Goal: Task Accomplishment & Management: Manage account settings

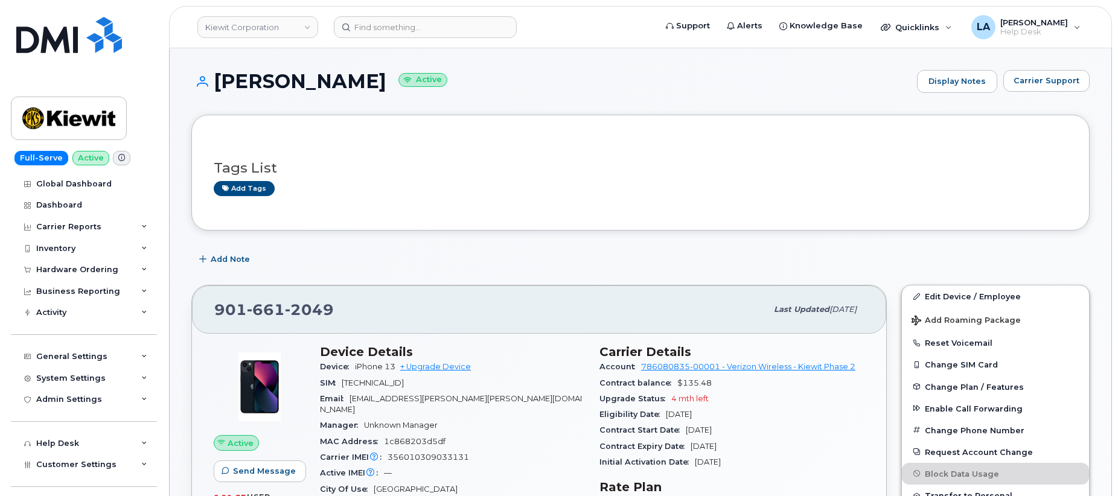
scroll to position [23, 0]
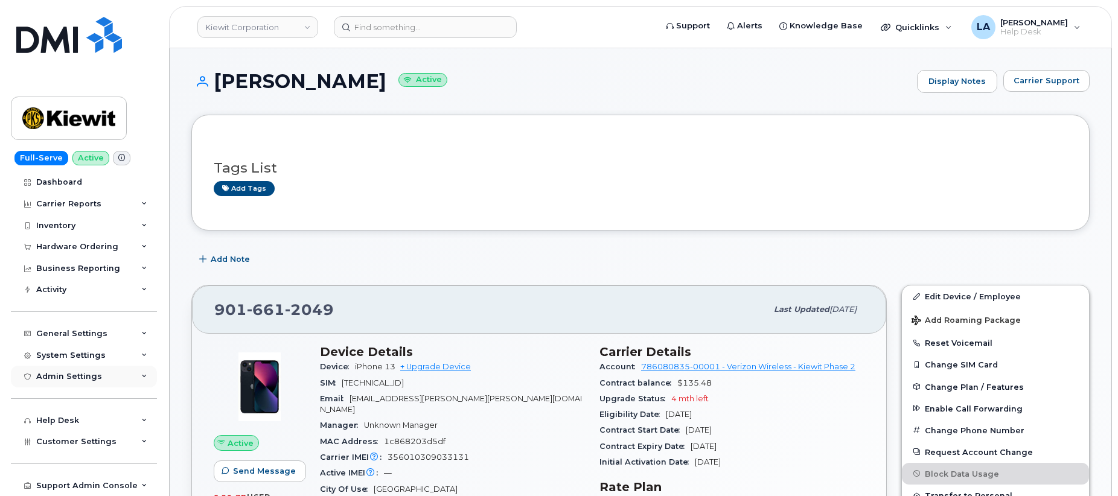
click at [141, 377] on icon at bounding box center [144, 377] width 6 height 6
click at [141, 354] on icon at bounding box center [144, 356] width 6 height 6
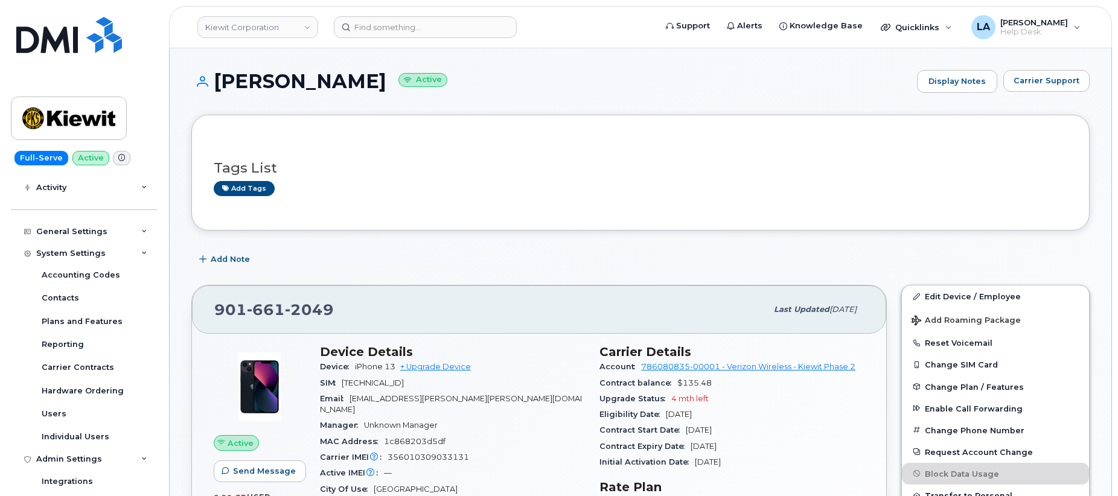
scroll to position [130, 0]
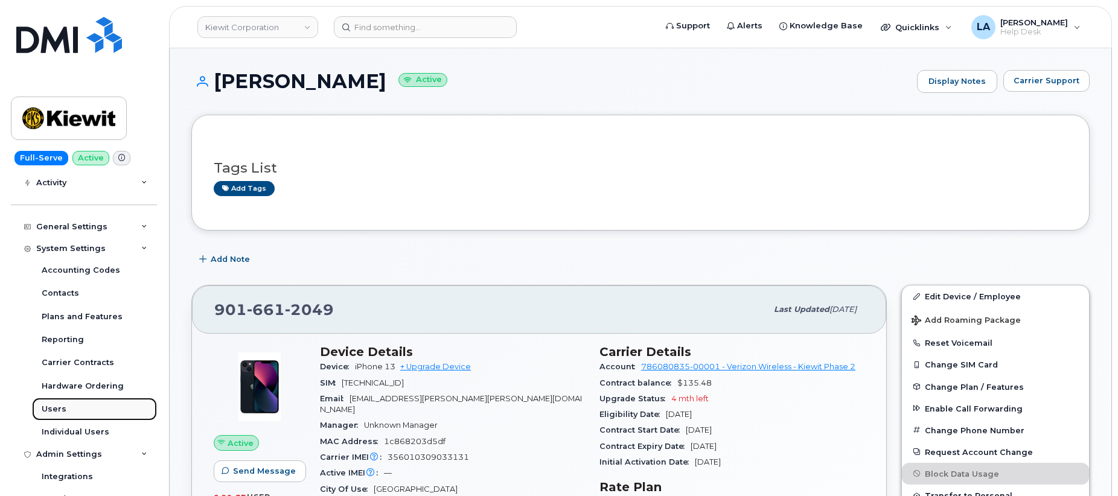
click at [54, 413] on div "Users" at bounding box center [54, 409] width 25 height 11
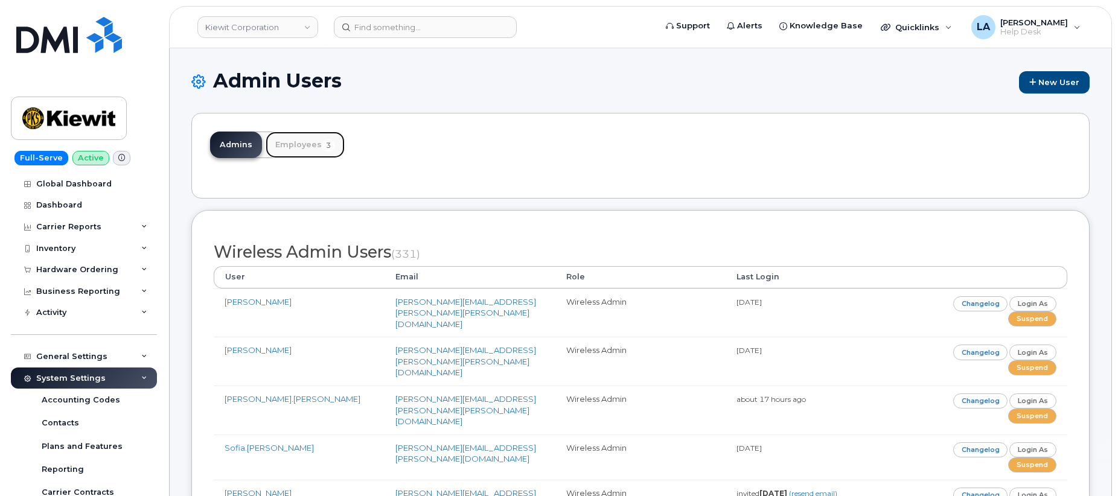
click at [289, 148] on link "Employees 3" at bounding box center [305, 145] width 79 height 27
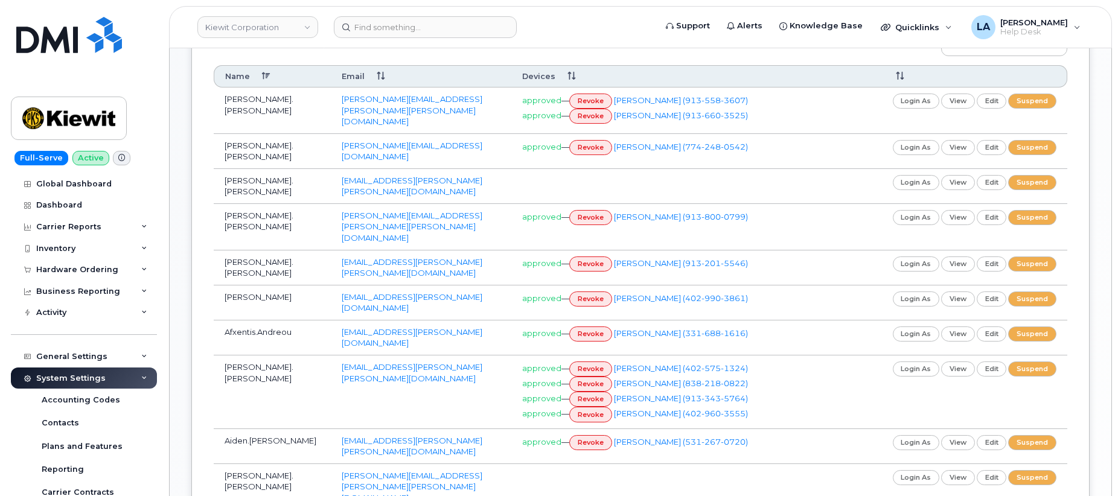
scroll to position [414, 0]
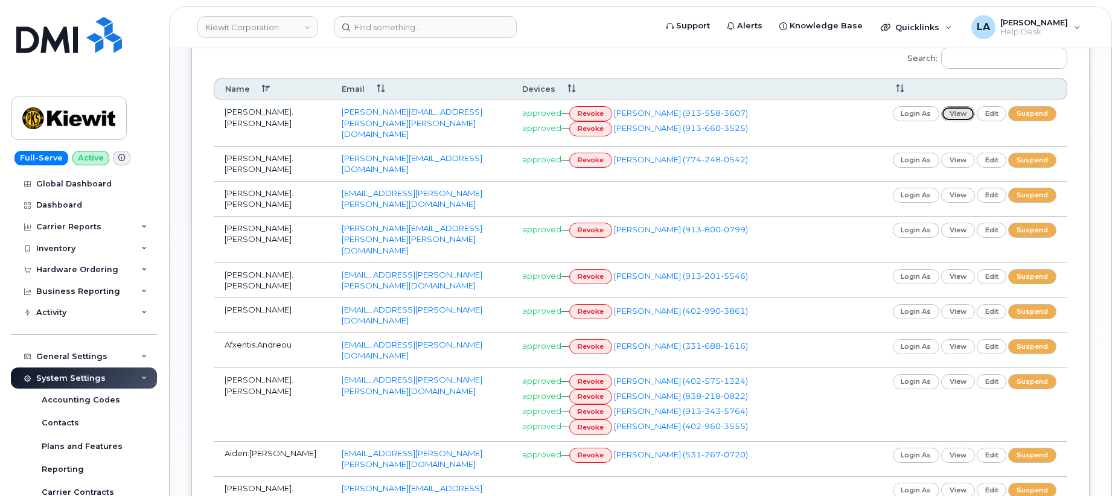
click at [961, 115] on link "view" at bounding box center [958, 113] width 34 height 15
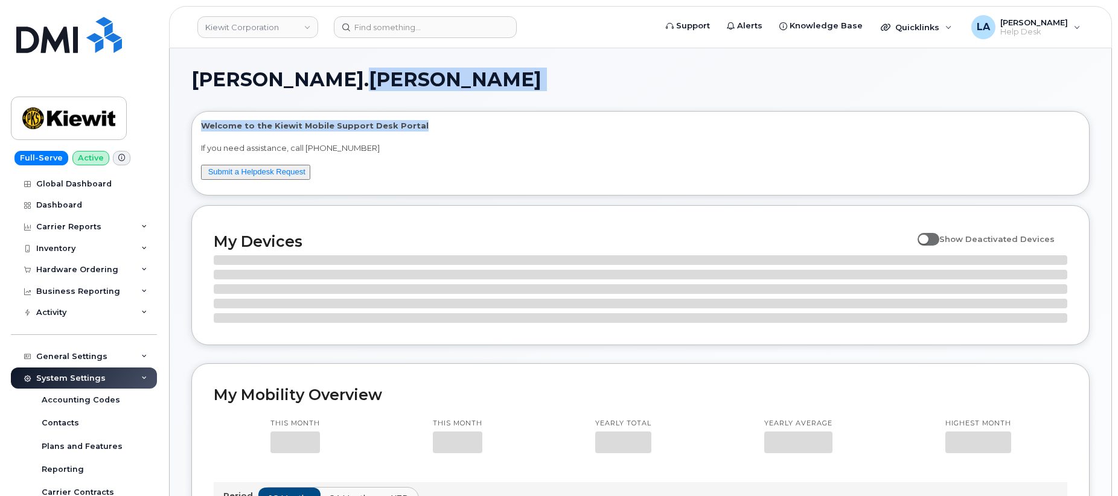
drag, startPoint x: 1116, startPoint y: 81, endPoint x: 1116, endPoint y: 91, distance: 9.1
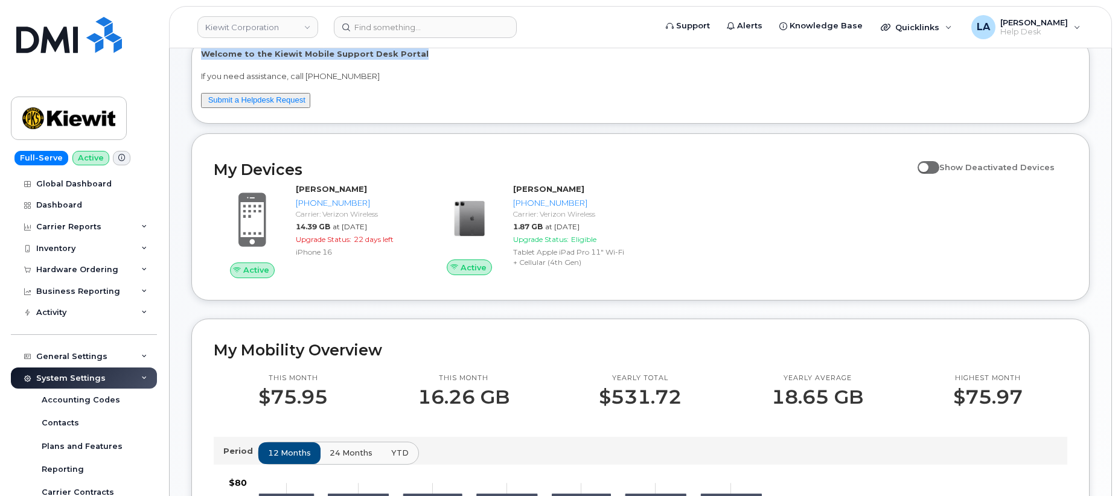
scroll to position [35, 0]
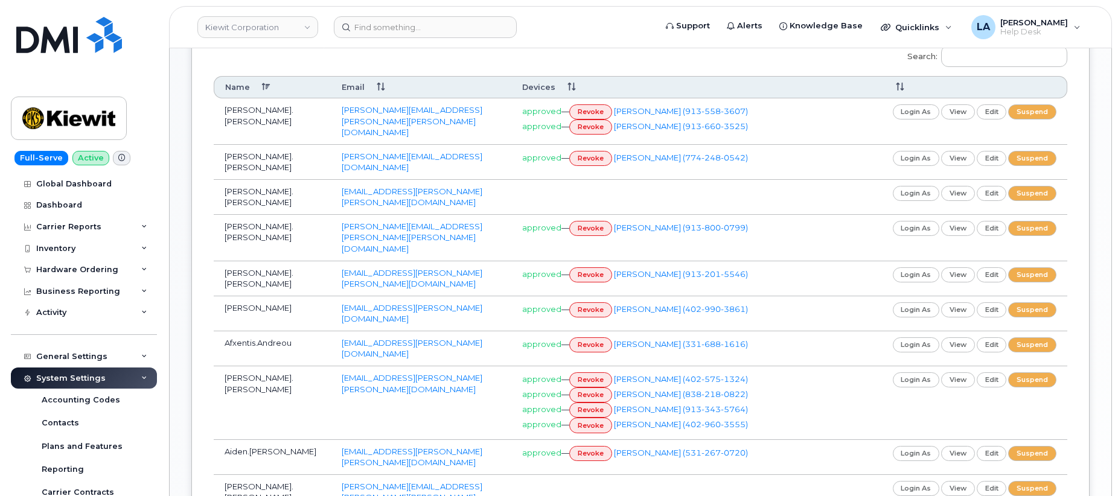
scroll to position [436, 0]
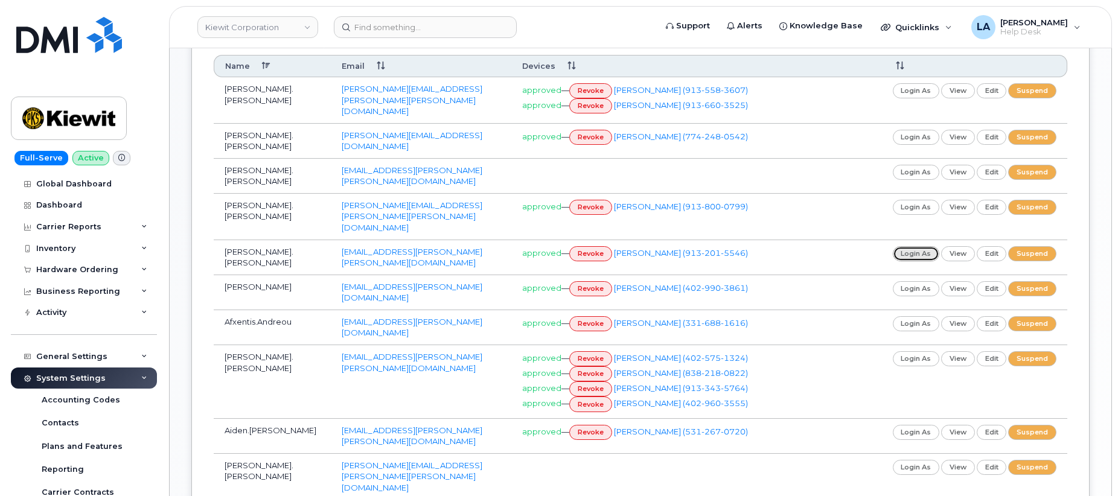
click at [926, 246] on link "login as" at bounding box center [916, 253] width 47 height 15
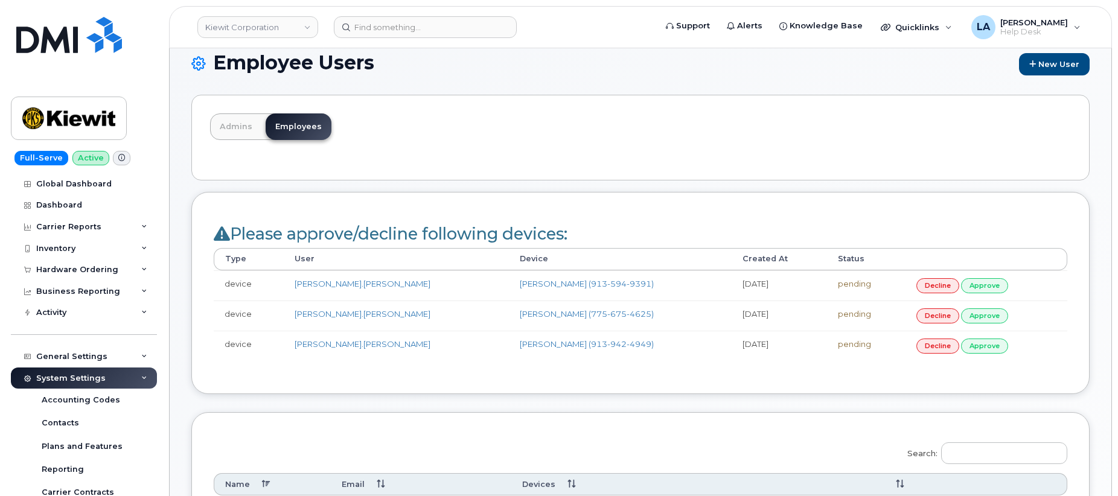
scroll to position [16, 0]
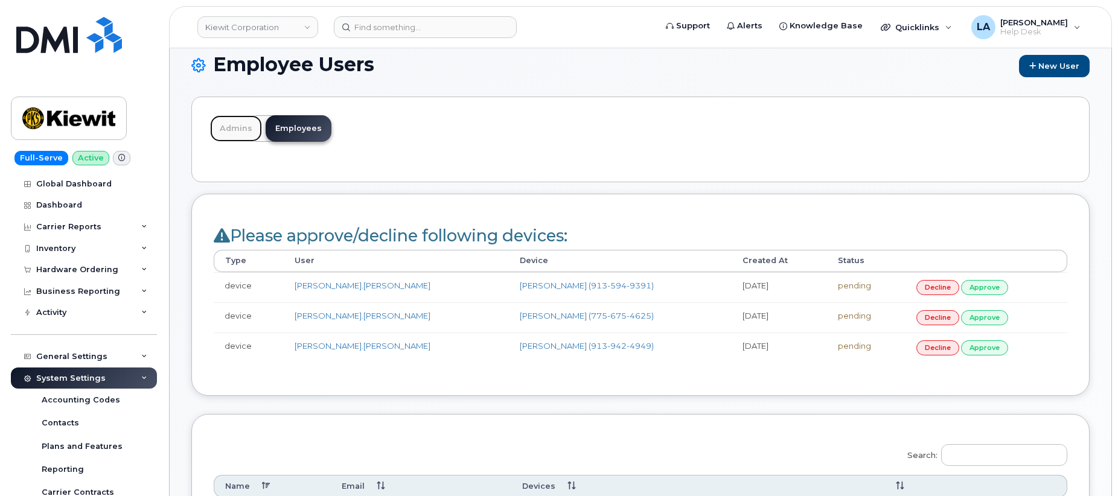
click at [222, 127] on link "Admins" at bounding box center [236, 128] width 52 height 27
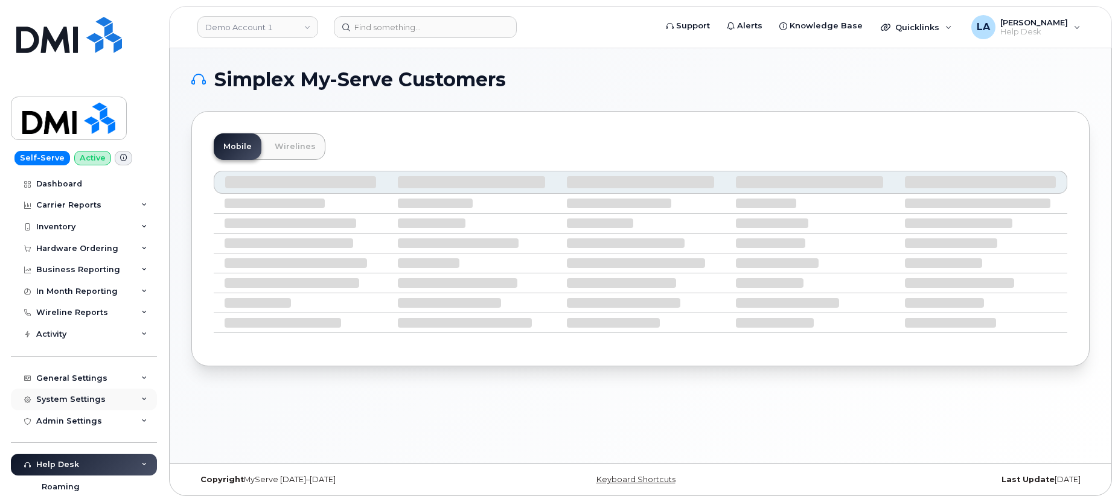
click at [87, 401] on div "System Settings" at bounding box center [70, 400] width 69 height 10
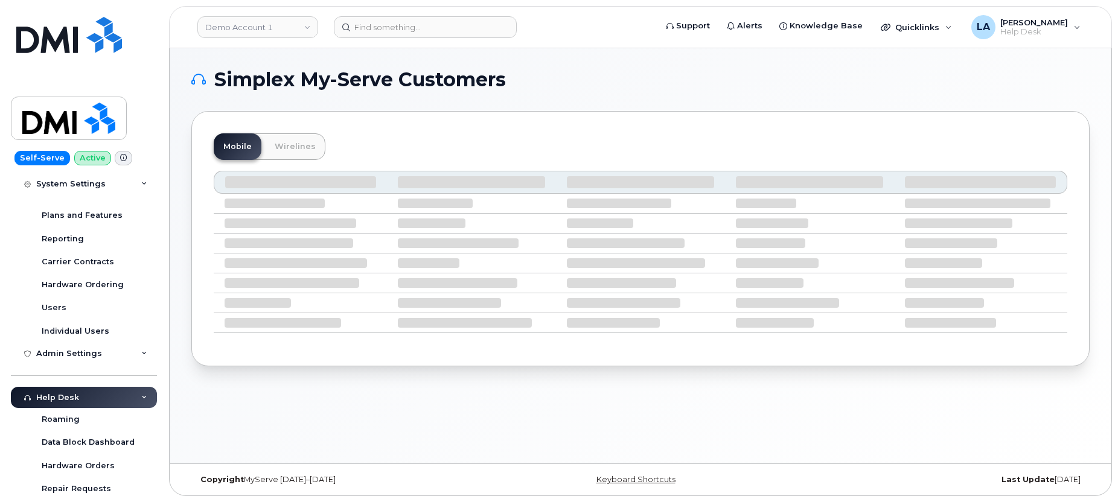
scroll to position [256, 0]
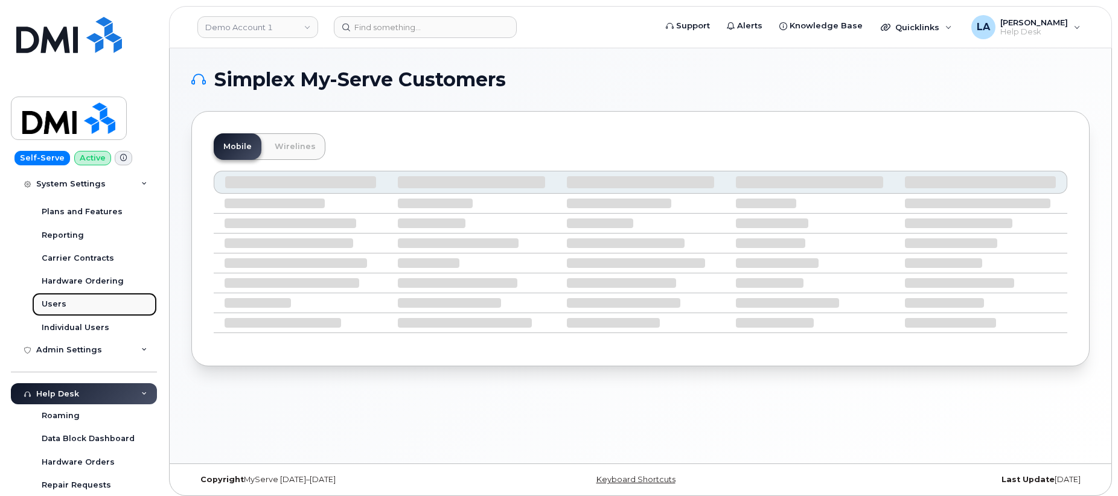
click at [59, 307] on div "Users" at bounding box center [54, 304] width 25 height 11
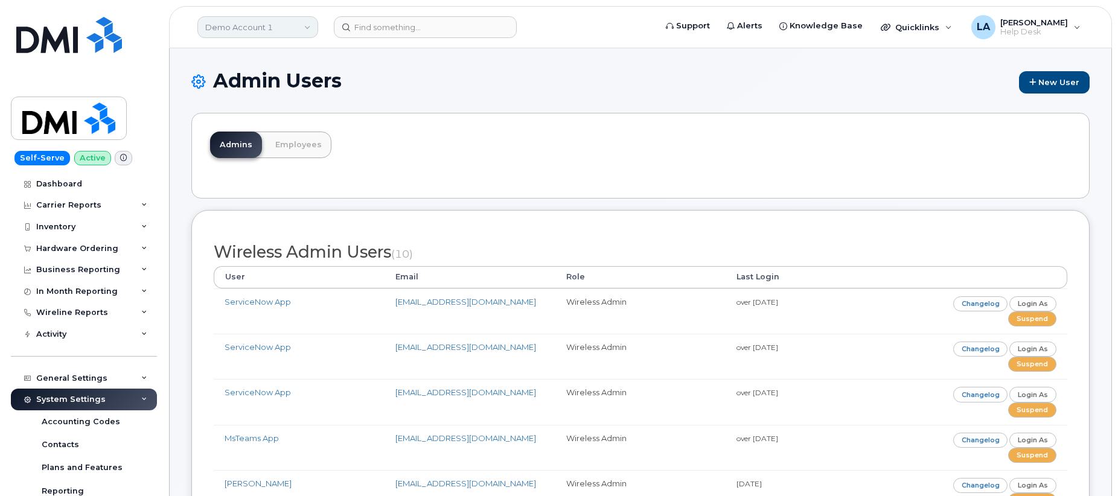
click at [295, 19] on link "Demo Account 1" at bounding box center [257, 27] width 121 height 22
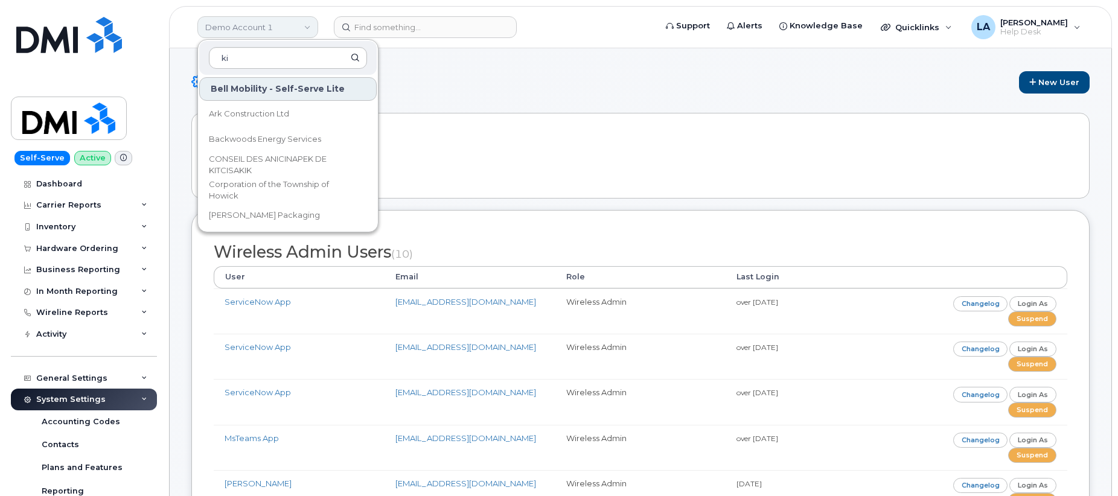
type input "kie"
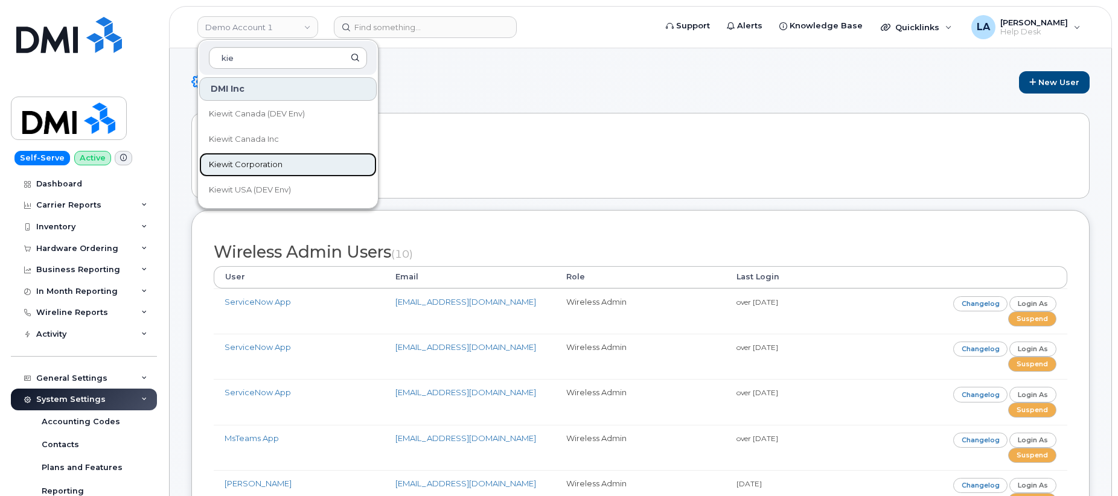
click at [232, 170] on span "Kiewit Corporation" at bounding box center [246, 165] width 74 height 12
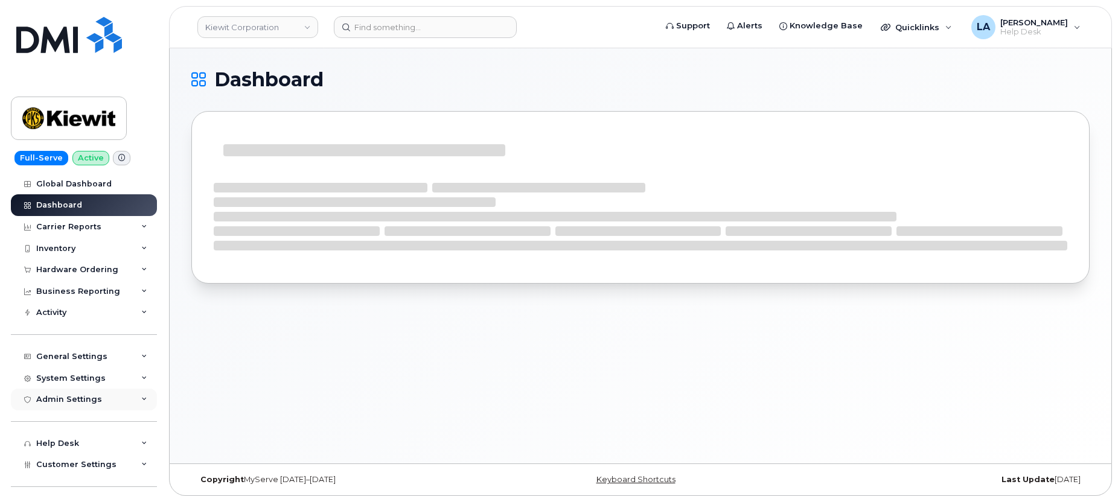
click at [141, 398] on icon at bounding box center [144, 400] width 6 height 6
click at [141, 372] on div "System Settings" at bounding box center [84, 379] width 146 height 22
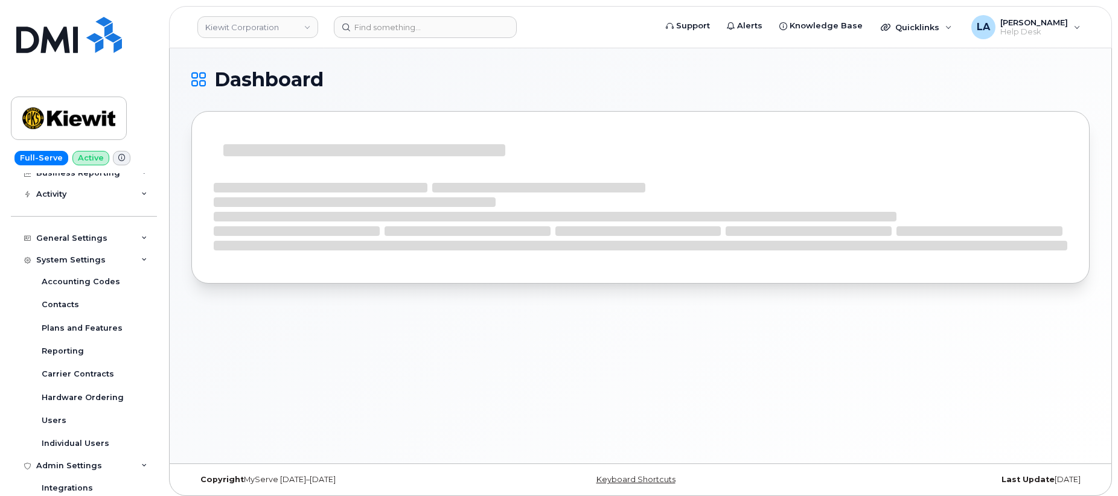
scroll to position [136, 0]
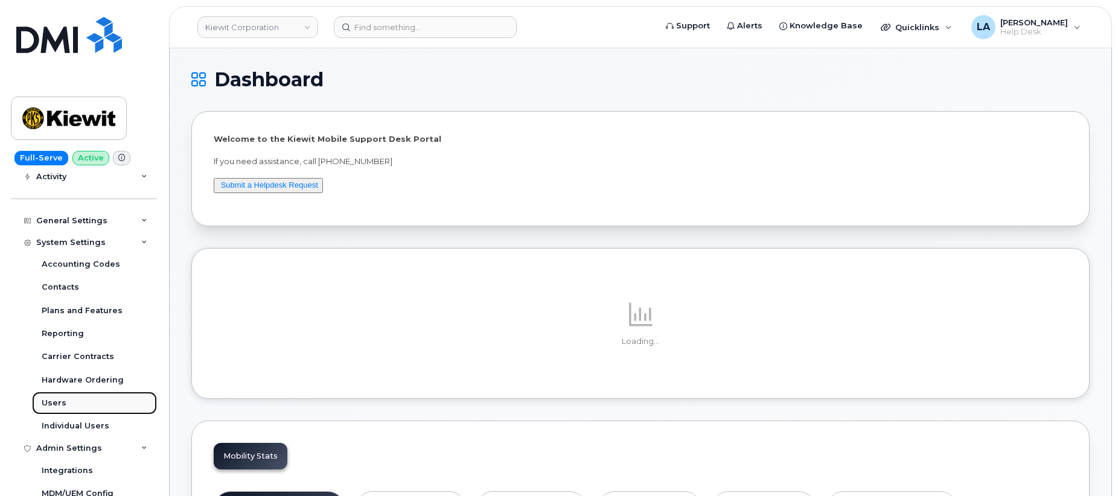
click at [51, 406] on div "Users" at bounding box center [54, 403] width 25 height 11
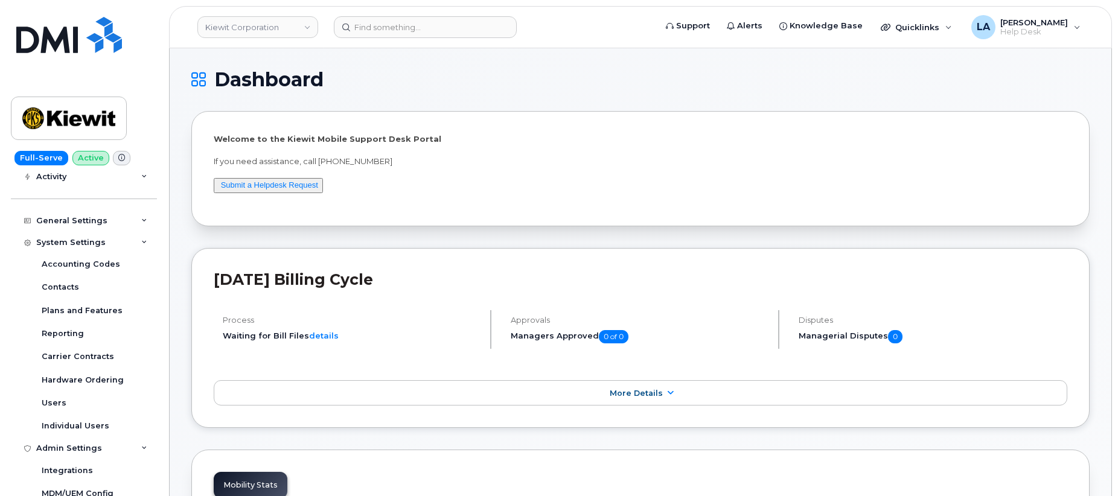
drag, startPoint x: 1117, startPoint y: 95, endPoint x: 1119, endPoint y: 115, distance: 20.0
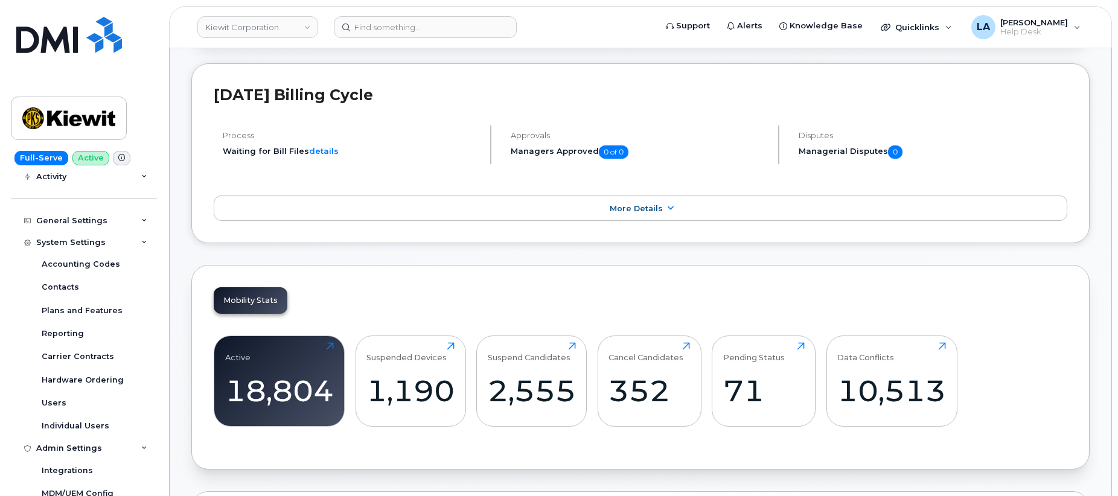
scroll to position [243, 0]
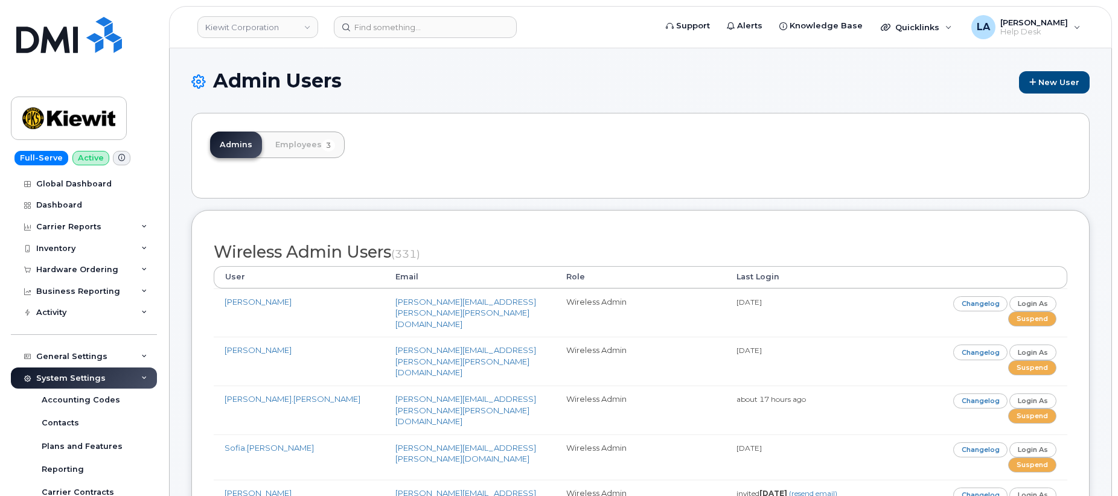
scroll to position [728, 0]
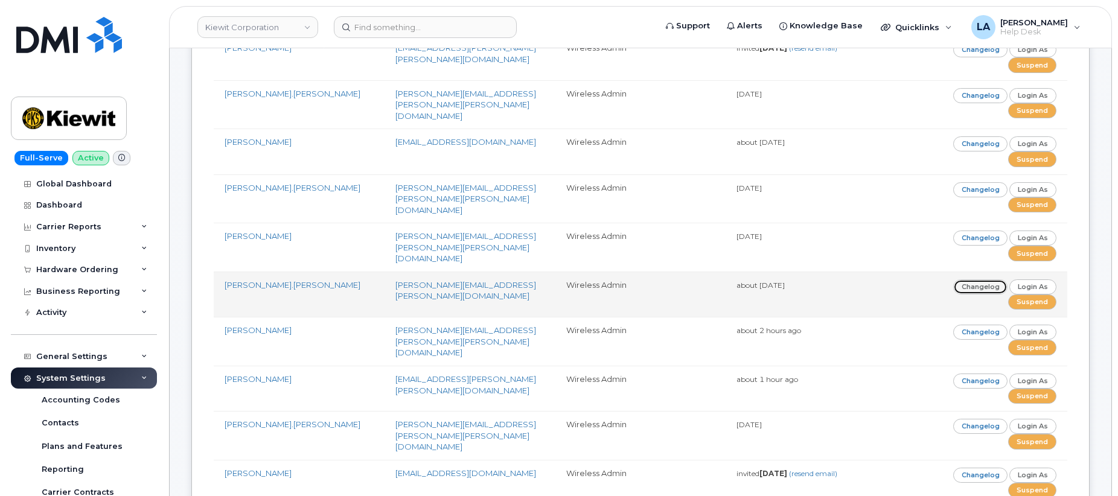
click at [986, 279] on link "Changelog" at bounding box center [980, 286] width 55 height 15
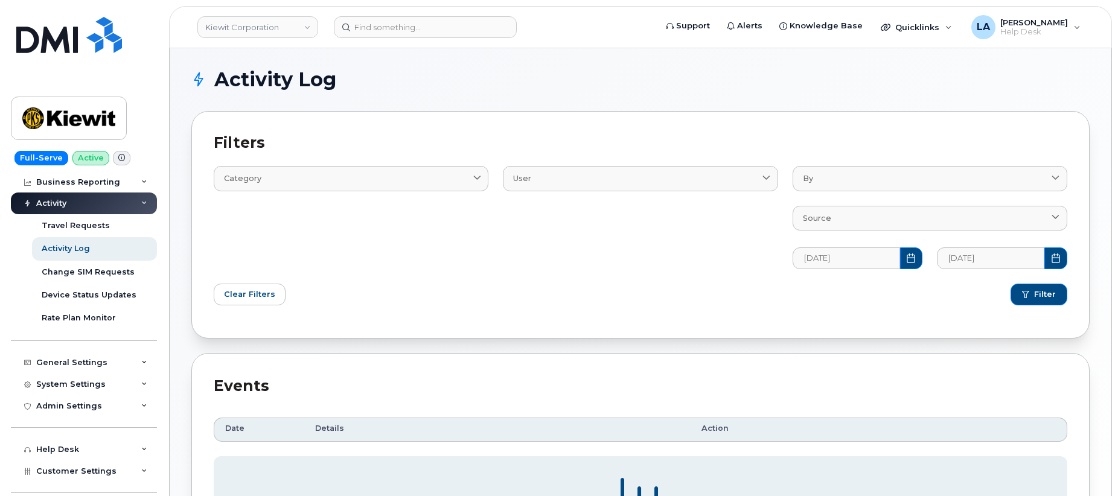
scroll to position [124, 0]
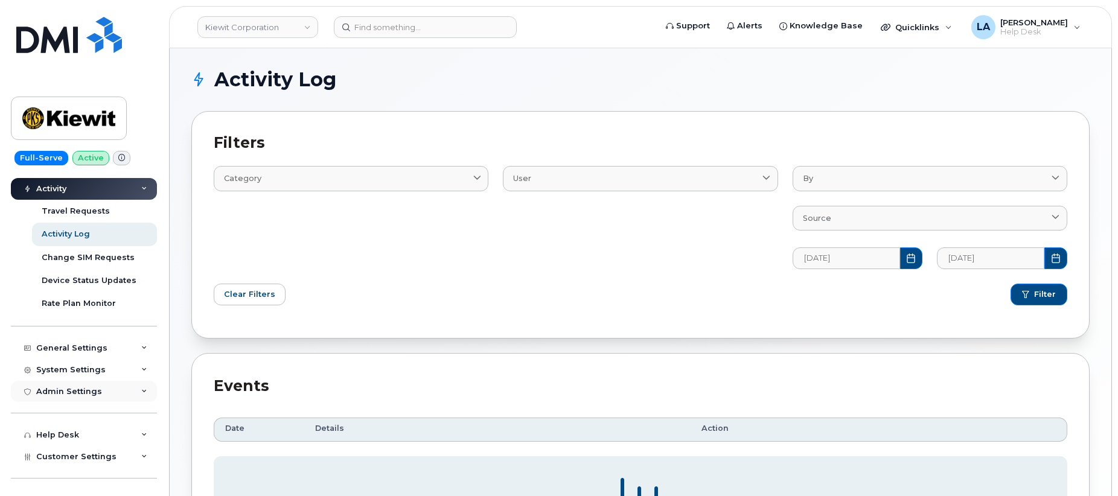
click at [141, 389] on icon at bounding box center [144, 392] width 6 height 6
click at [149, 369] on div "System Settings" at bounding box center [84, 370] width 146 height 22
drag, startPoint x: 156, startPoint y: 375, endPoint x: 161, endPoint y: 407, distance: 32.5
click at [161, 407] on div "Full-Serve Active Global Dashboard Dashboard Carrier Reports Monthly Billing Da…" at bounding box center [82, 248] width 164 height 496
click at [179, 372] on div "Activity Log Filters Category Email Log Text User AccountingCategory BillProces…" at bounding box center [641, 341] width 942 height 586
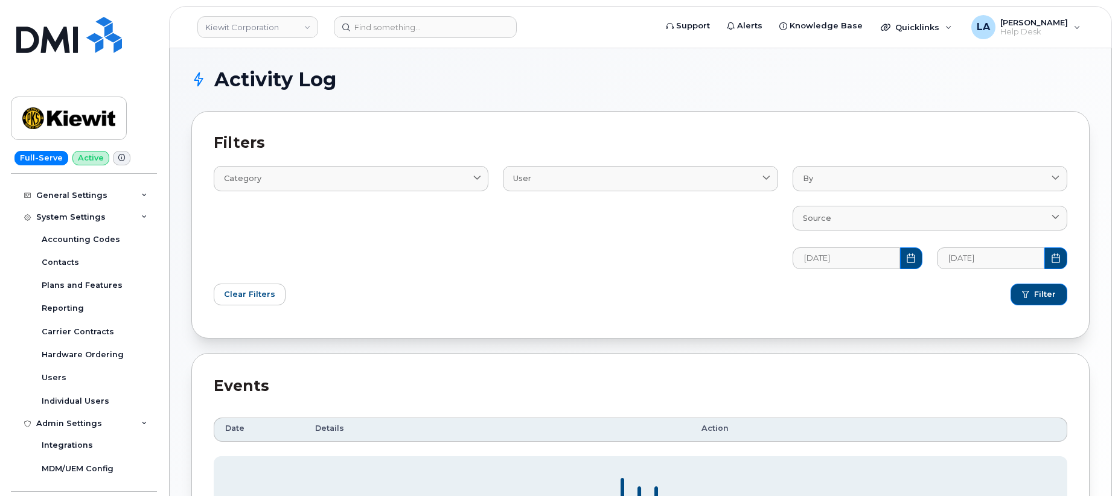
scroll to position [283, 0]
click at [52, 393] on div "Individual Users" at bounding box center [76, 395] width 68 height 11
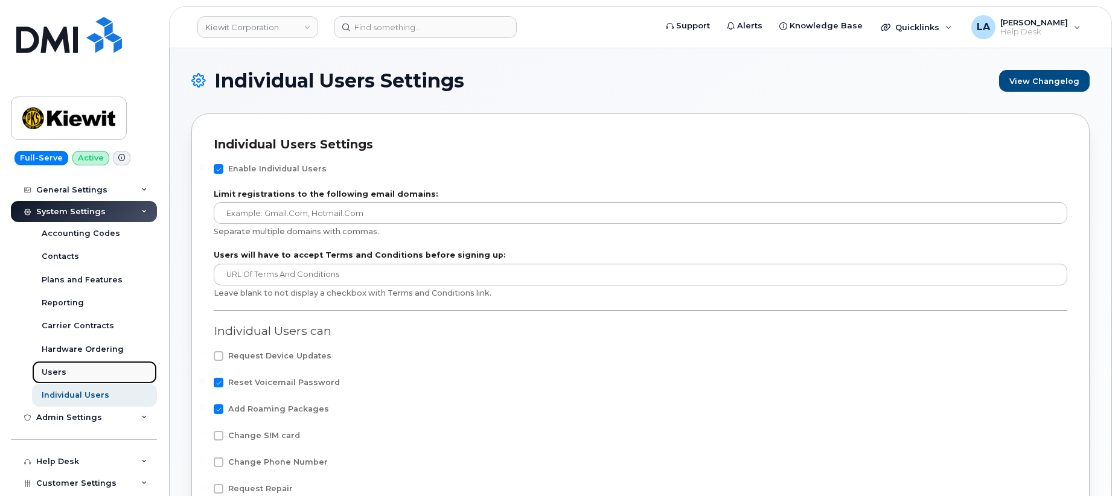
click at [46, 370] on div "Users" at bounding box center [54, 372] width 25 height 11
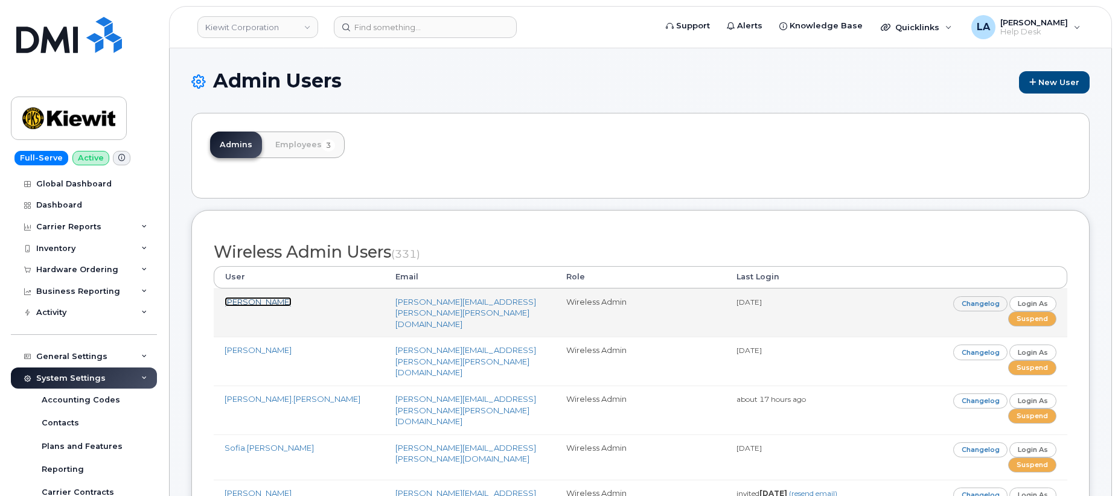
click at [249, 300] on link "Lorena Chavez" at bounding box center [258, 302] width 67 height 10
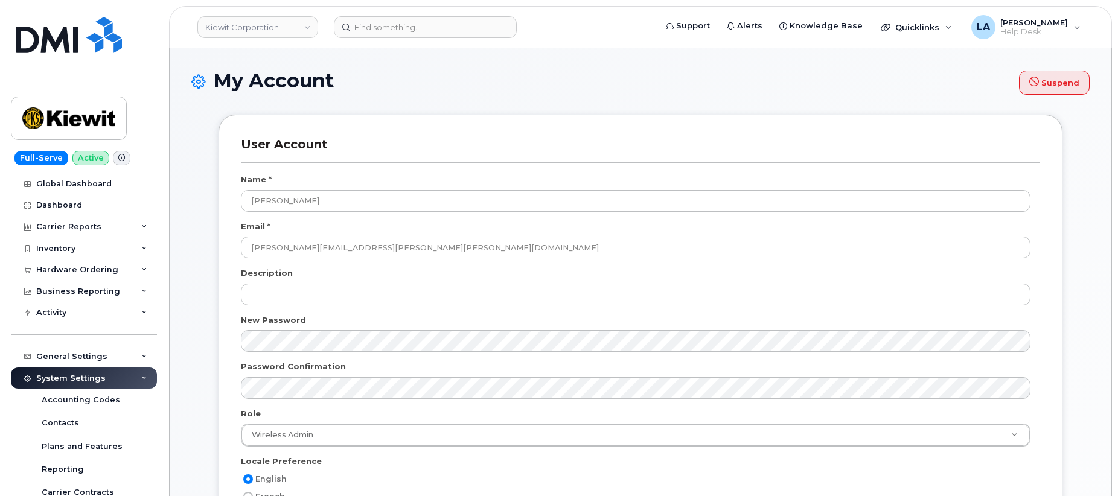
select select
click at [153, 334] on div at bounding box center [84, 334] width 146 height 1
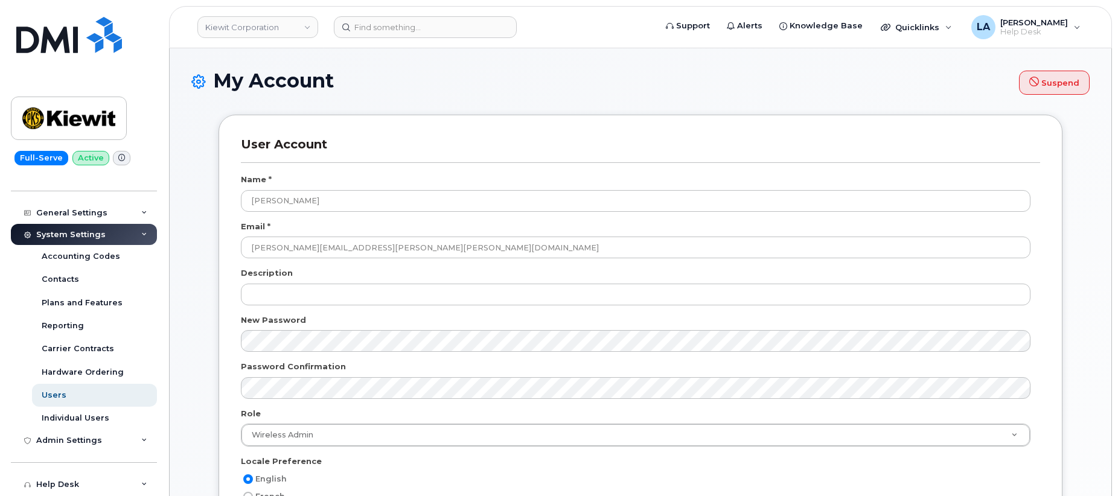
scroll to position [148, 0]
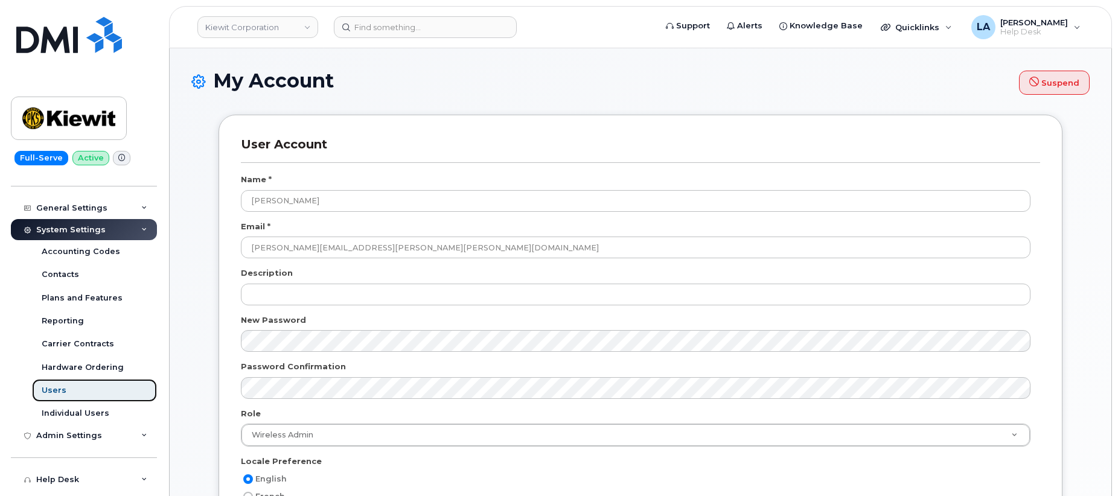
click at [55, 388] on div "Users" at bounding box center [54, 390] width 25 height 11
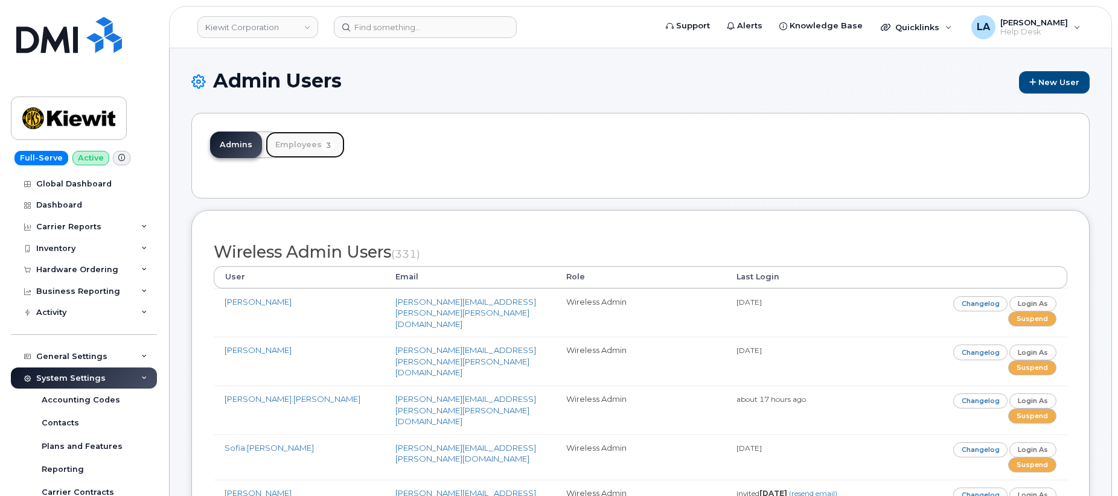
click at [296, 144] on link "Employees 3" at bounding box center [305, 145] width 79 height 27
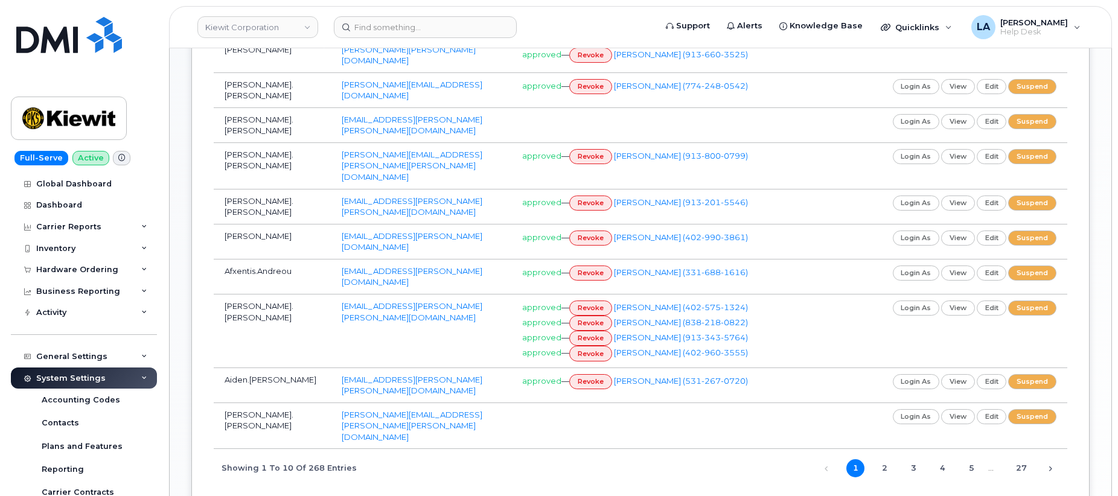
scroll to position [493, 0]
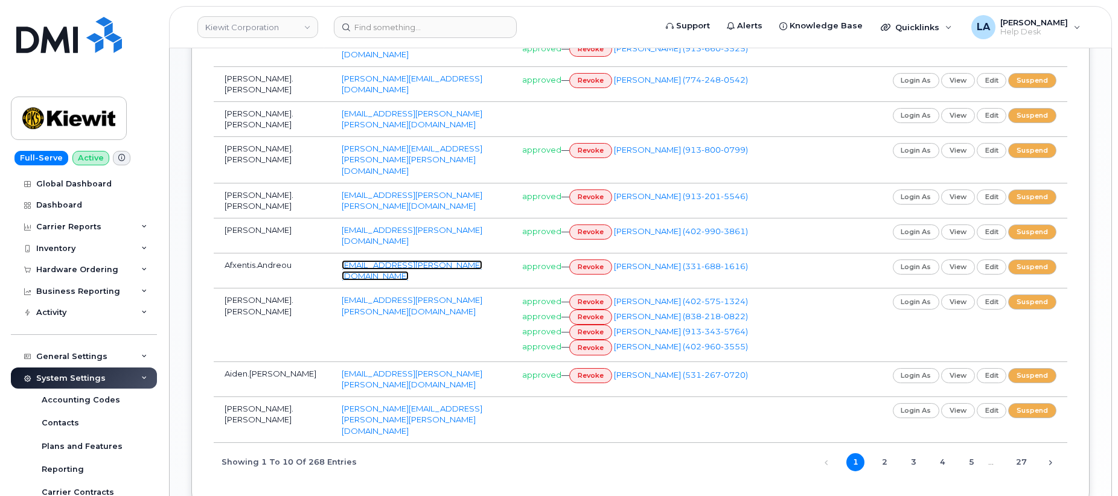
click at [389, 260] on link "[EMAIL_ADDRESS][PERSON_NAME][DOMAIN_NAME]" at bounding box center [412, 270] width 141 height 21
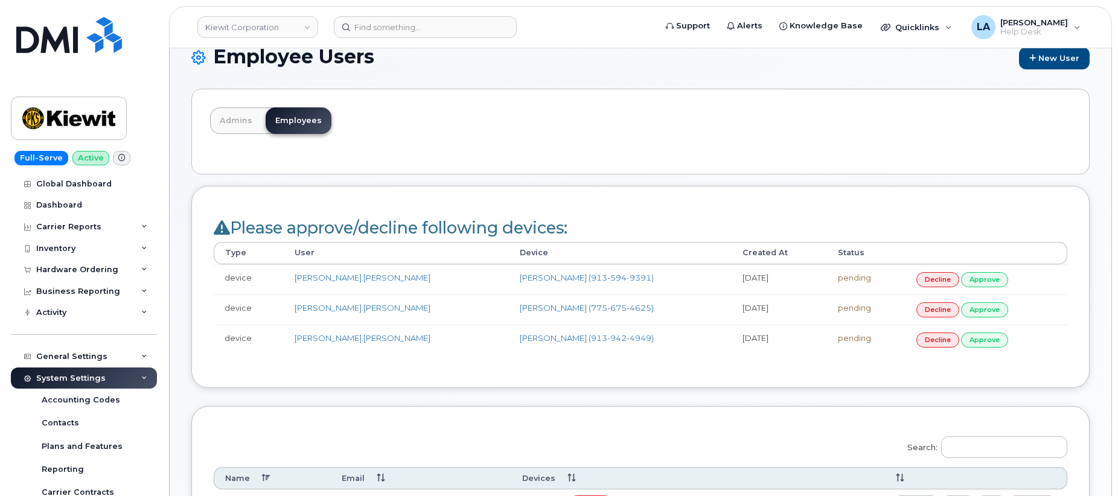
scroll to position [5, 0]
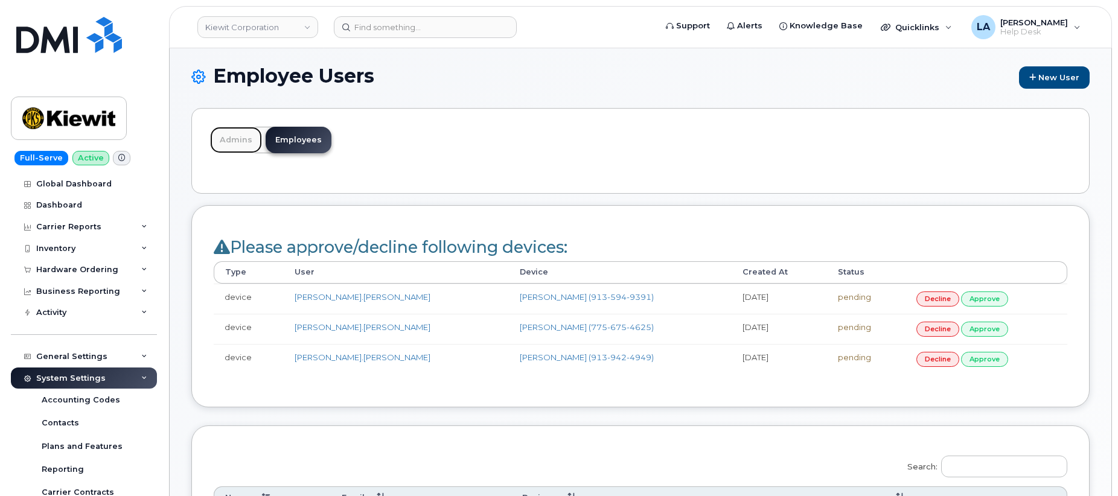
click at [223, 139] on link "Admins" at bounding box center [236, 140] width 52 height 27
